Goal: Information Seeking & Learning: Check status

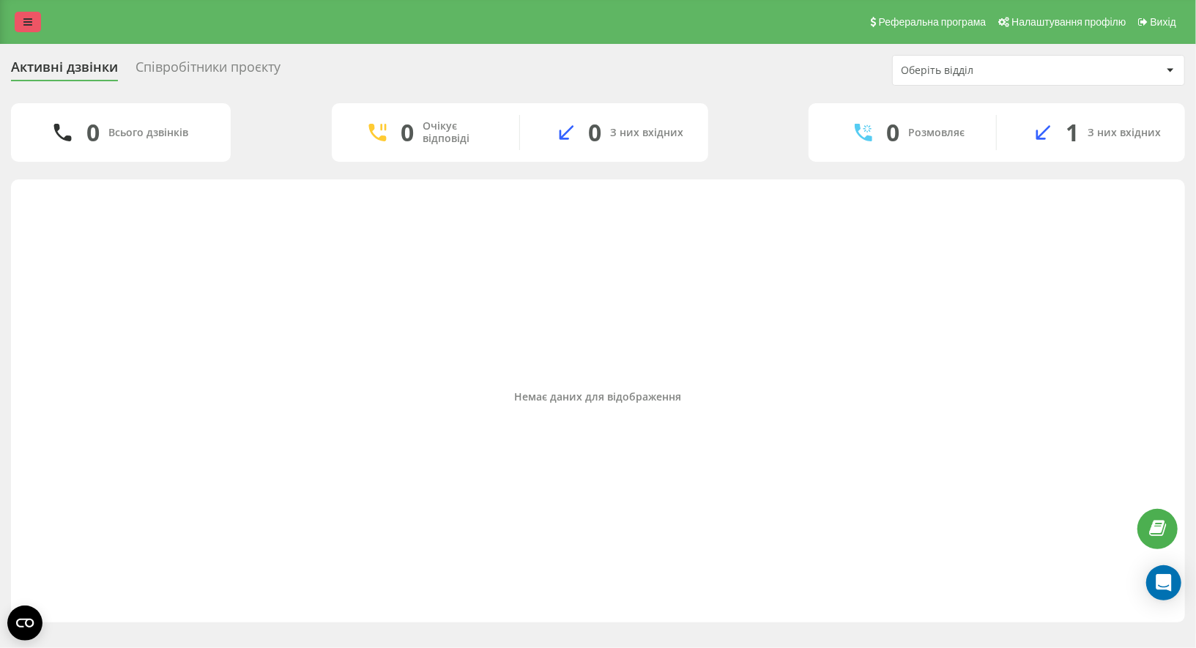
click at [26, 16] on link at bounding box center [28, 22] width 26 height 21
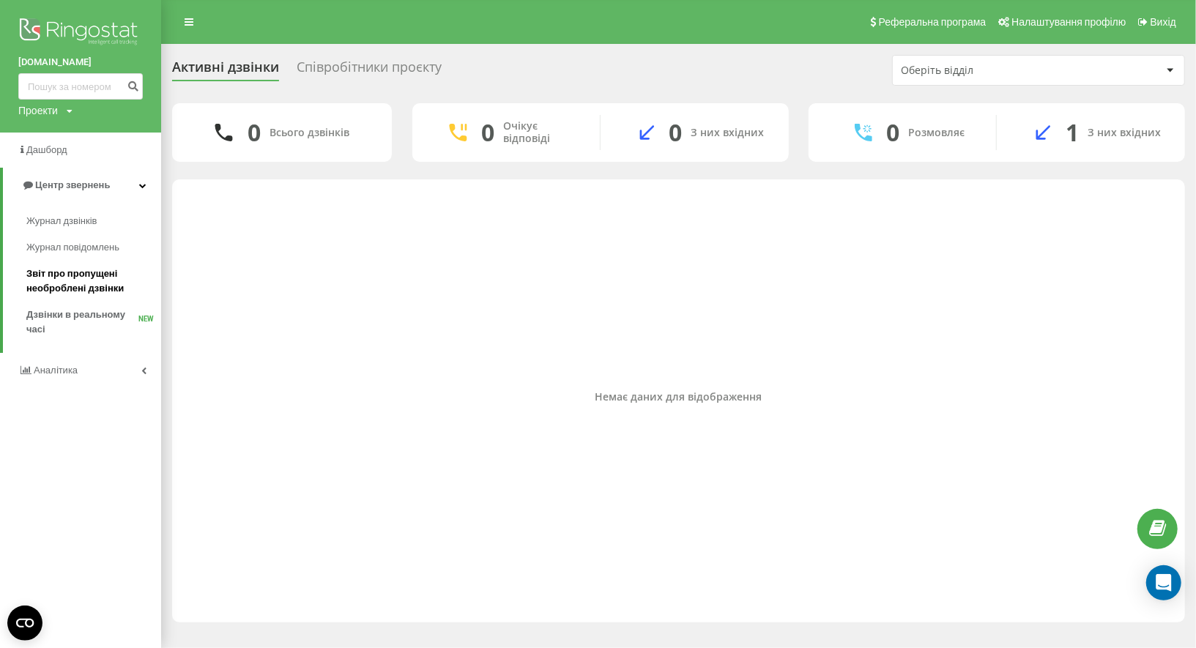
click at [64, 272] on span "Звіт про пропущені необроблені дзвінки" at bounding box center [89, 281] width 127 height 29
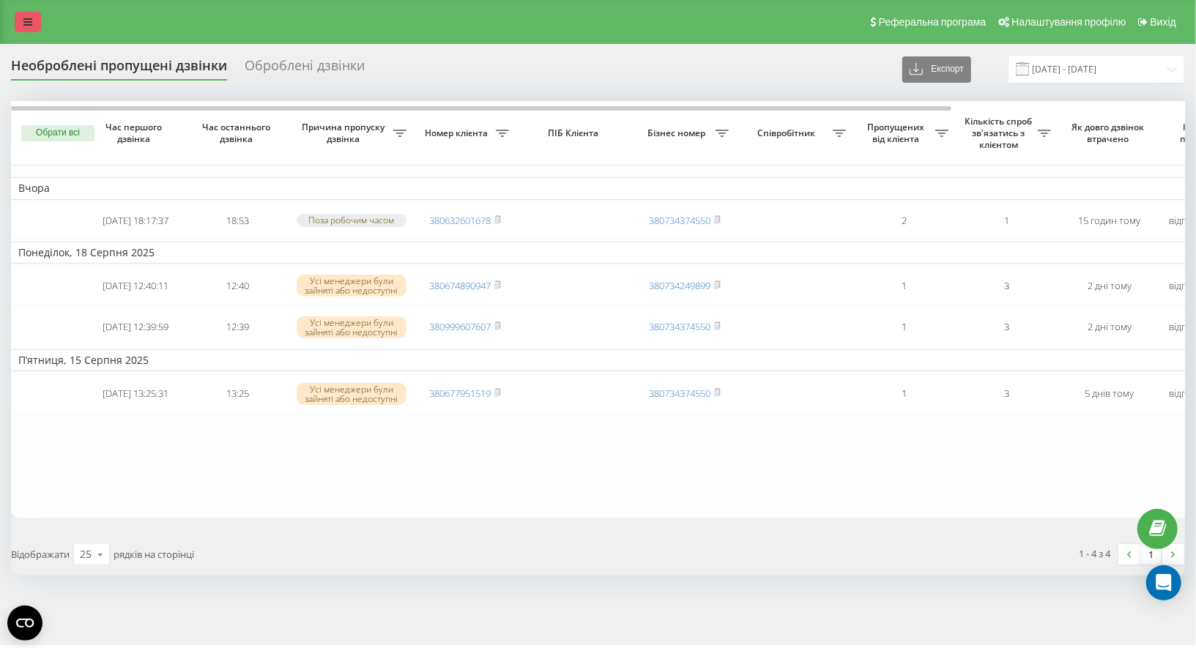
click at [31, 28] on link at bounding box center [28, 22] width 26 height 21
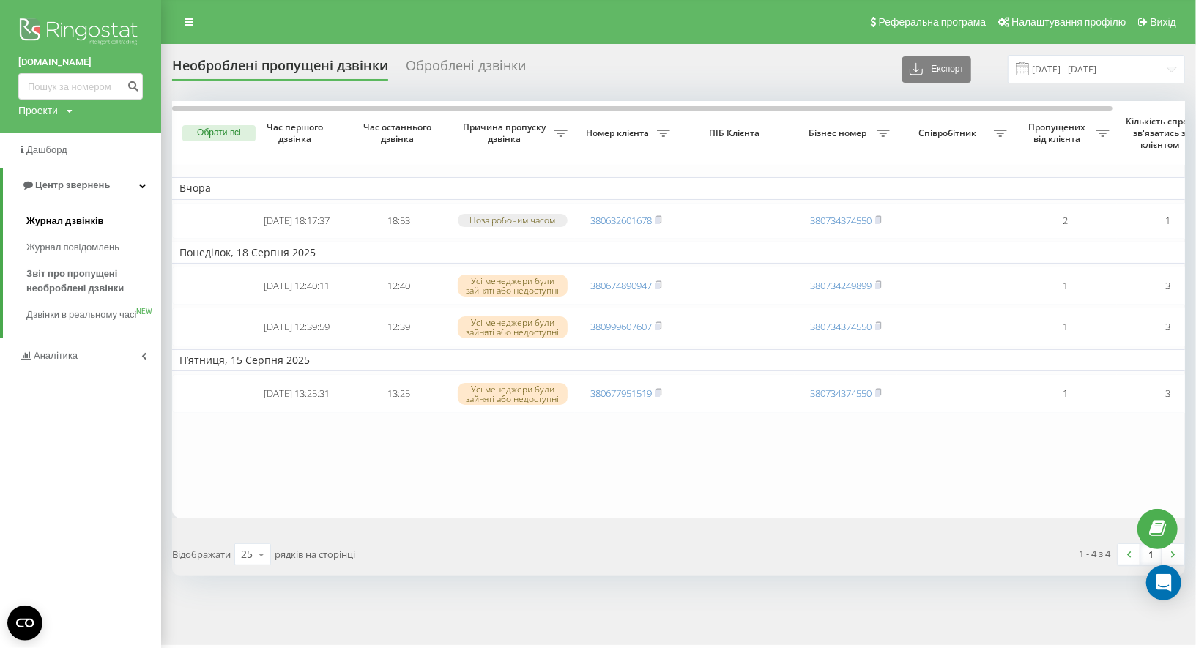
click at [75, 218] on span "Журнал дзвінків" at bounding box center [65, 221] width 78 height 15
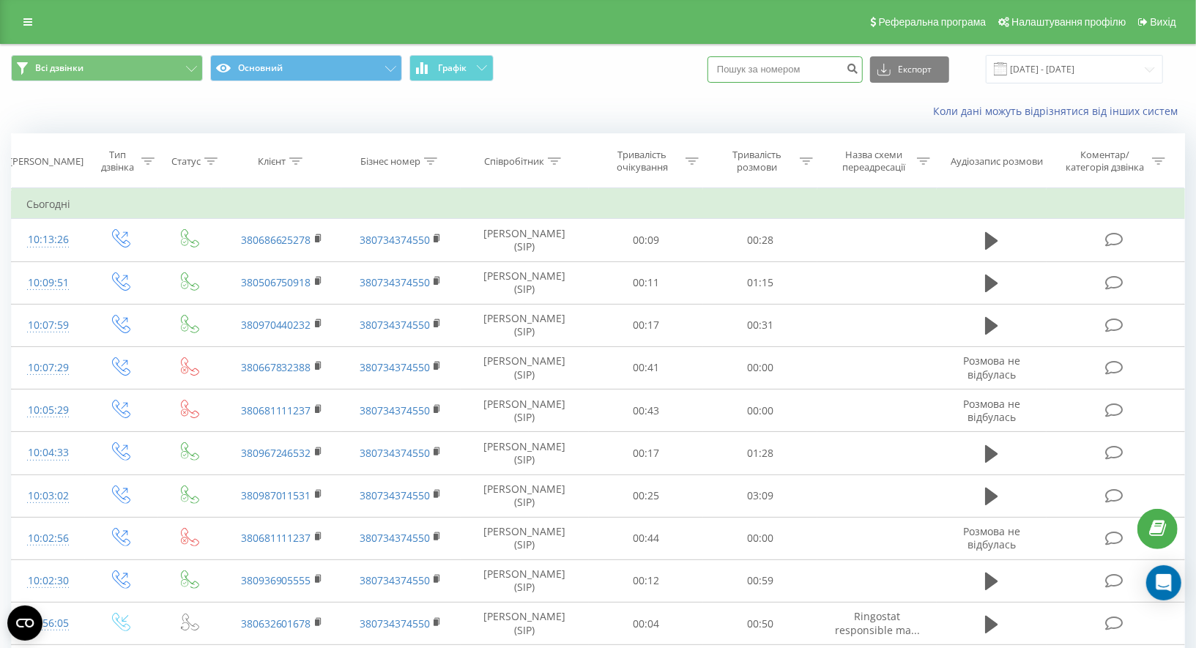
click at [781, 74] on input at bounding box center [785, 69] width 155 height 26
paste input "097 034 74 83"
type input "097 034 74 83"
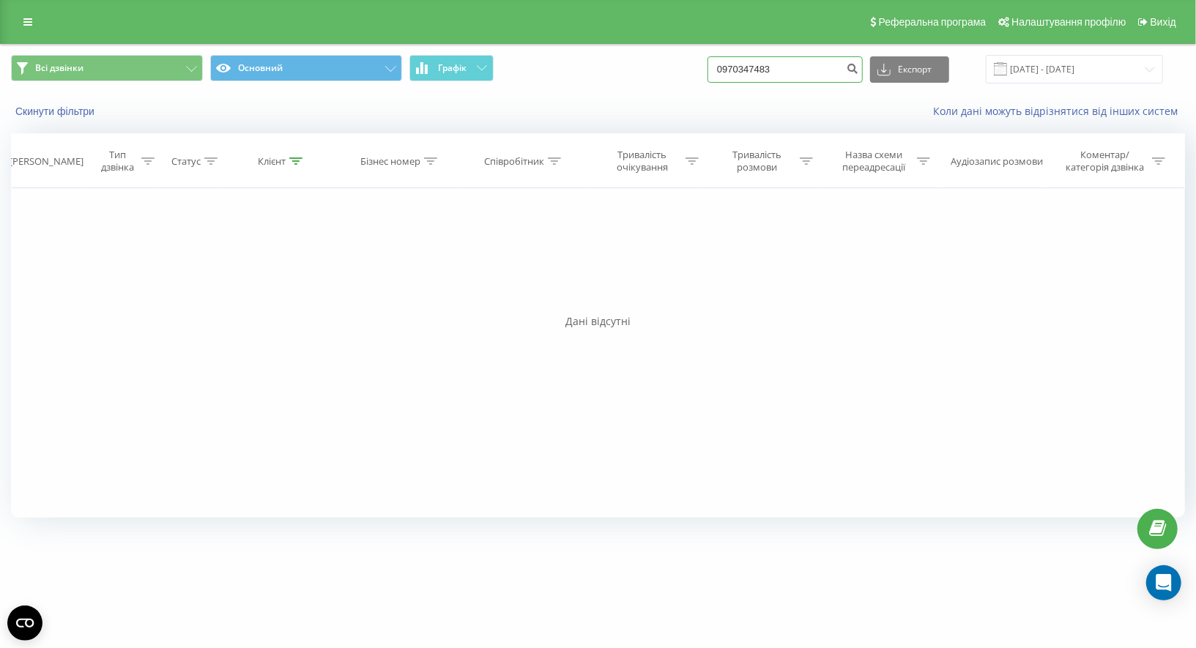
click at [798, 70] on input "0970347483" at bounding box center [785, 69] width 155 height 26
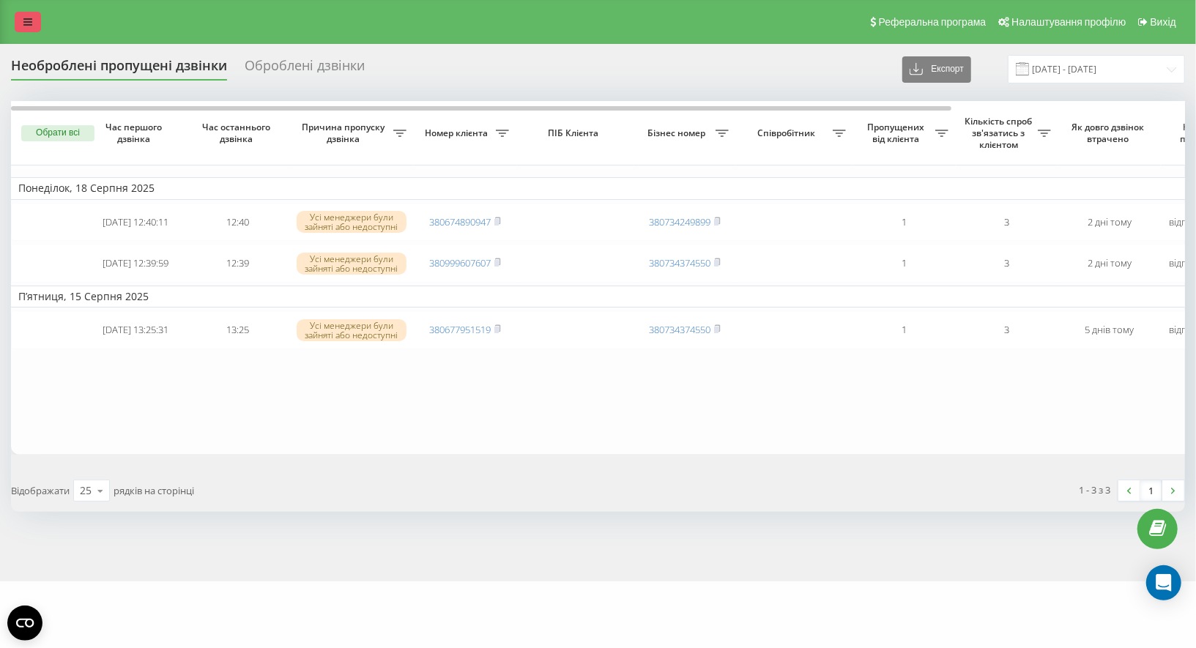
click at [28, 21] on icon at bounding box center [27, 22] width 9 height 10
